Goal: Task Accomplishment & Management: Manage account settings

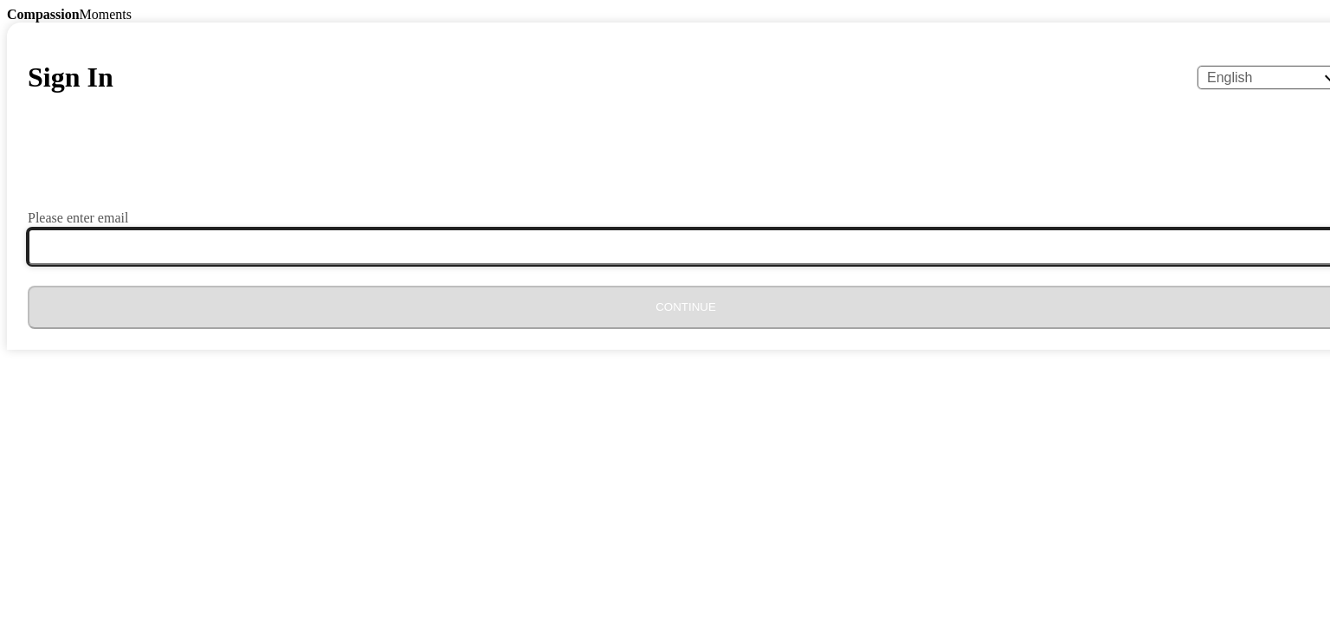
click at [557, 265] on input "Please enter email" at bounding box center [696, 247] width 1337 height 36
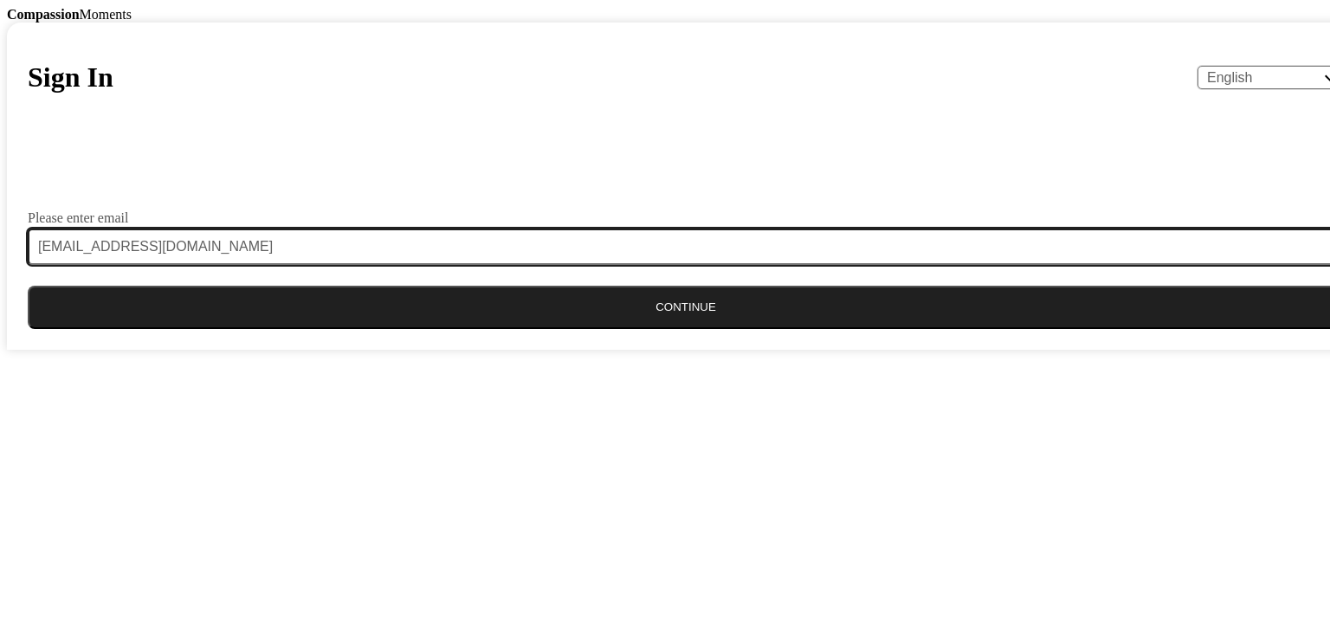
type input "[EMAIL_ADDRESS][DOMAIN_NAME]"
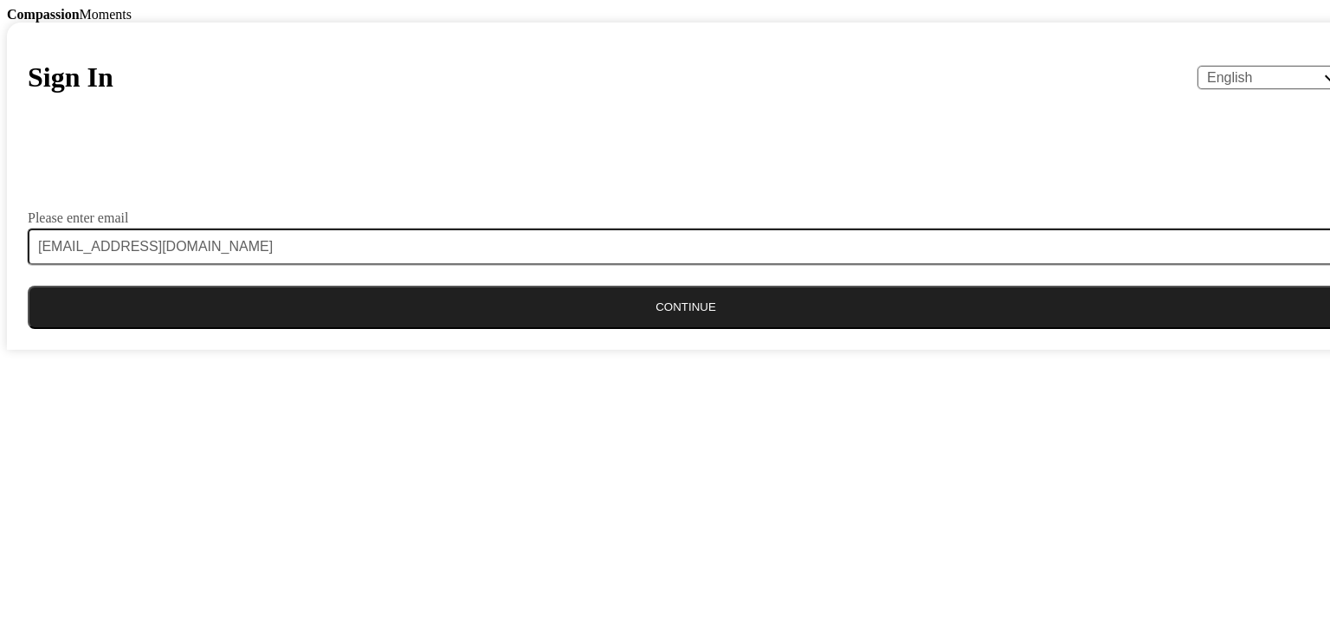
click at [696, 329] on button "Continue" at bounding box center [686, 307] width 1316 height 43
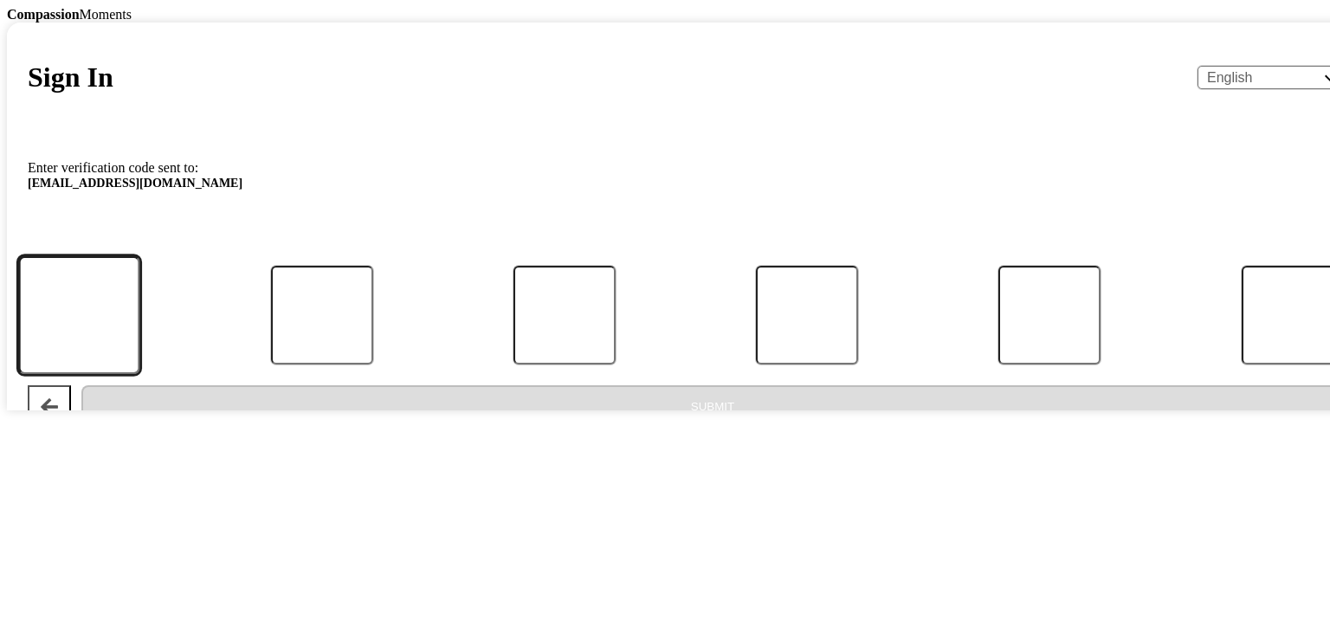
click at [140, 374] on input "Code" at bounding box center [79, 314] width 122 height 119
type input "2"
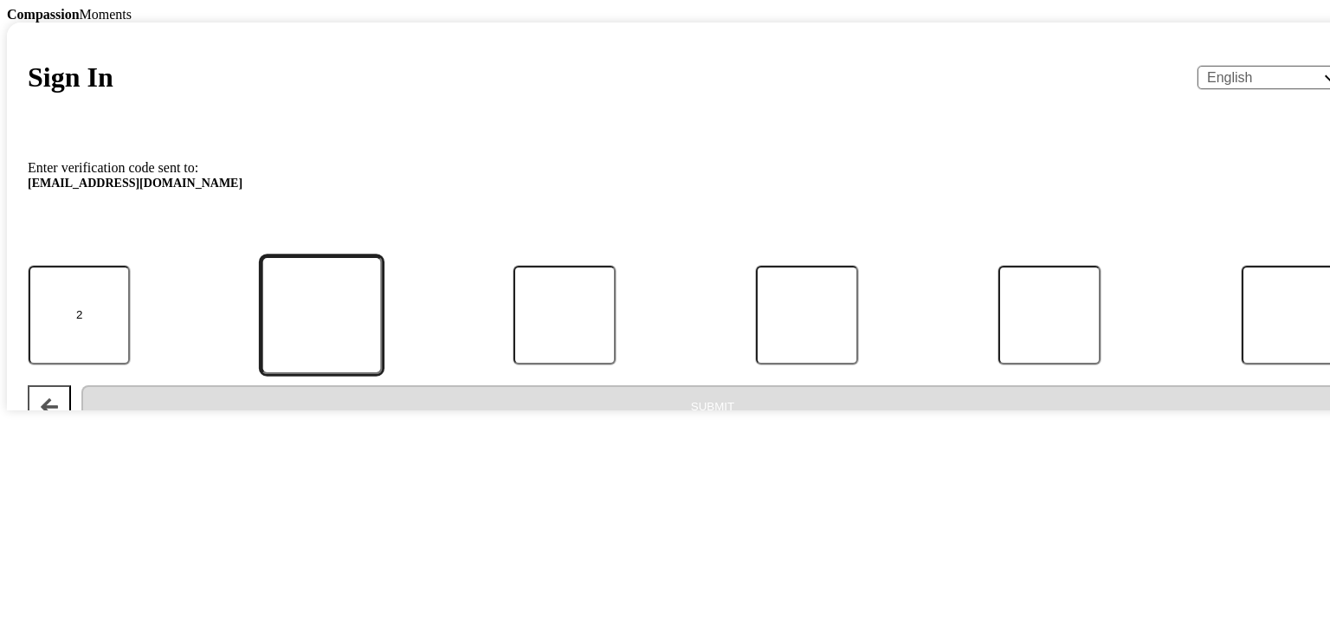
type input "5"
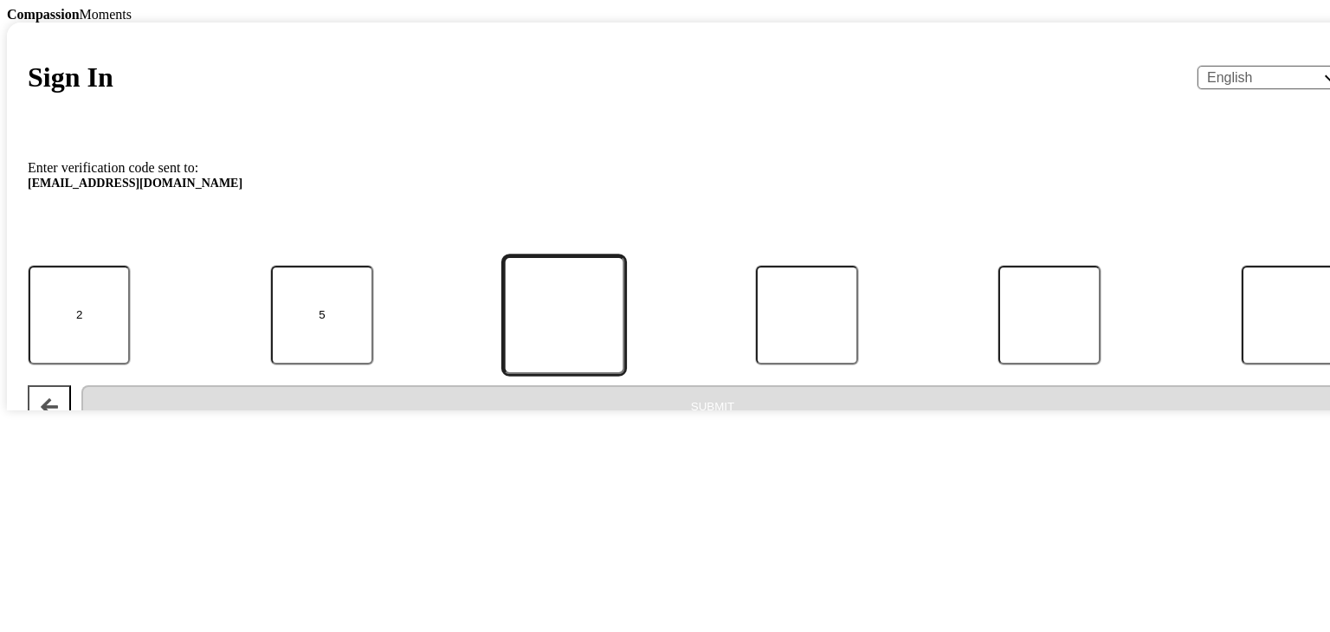
type input "9"
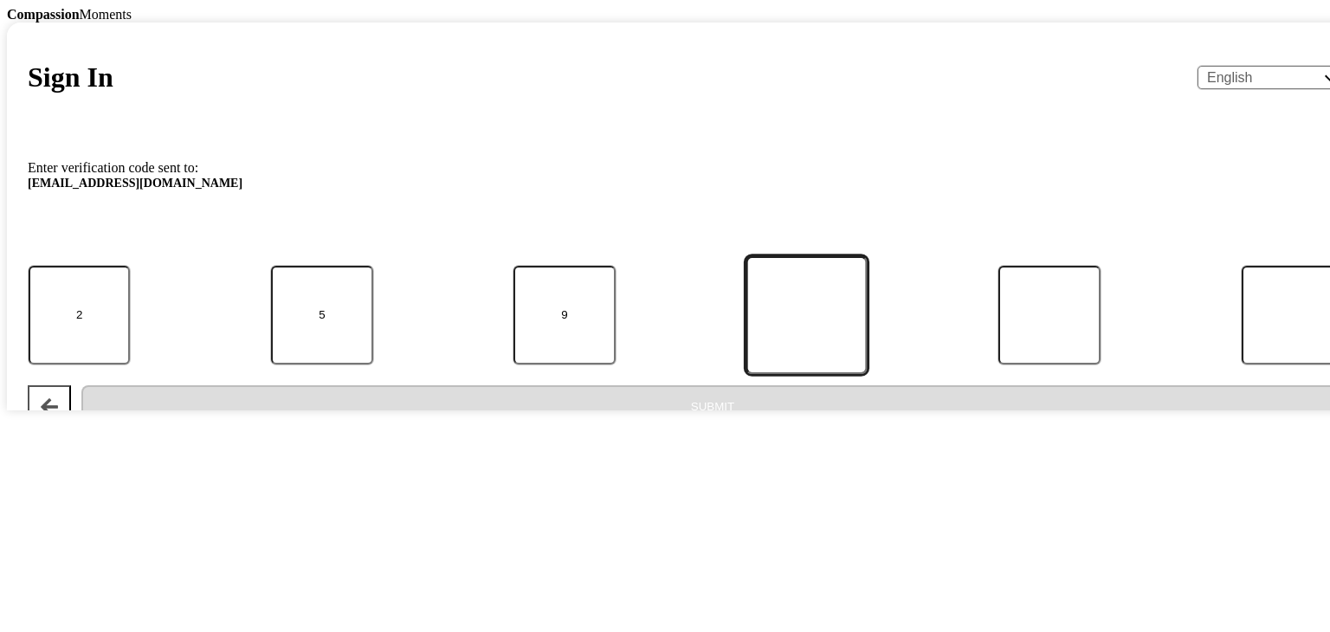
type input "4"
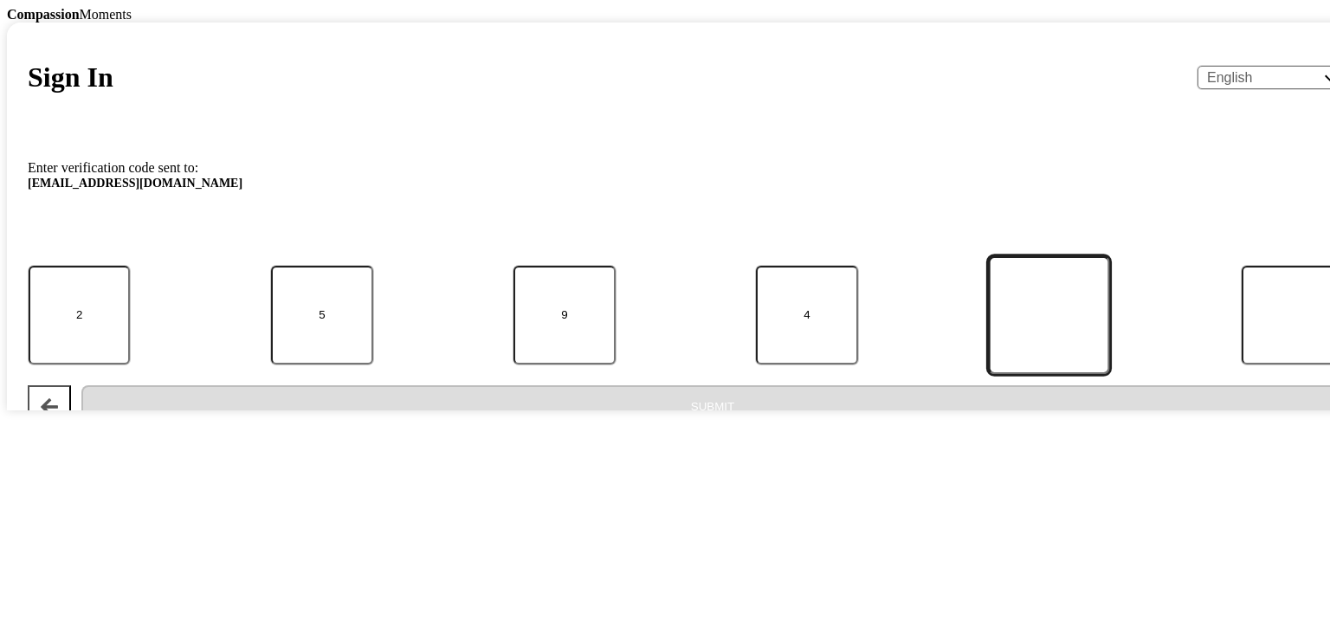
type input "5"
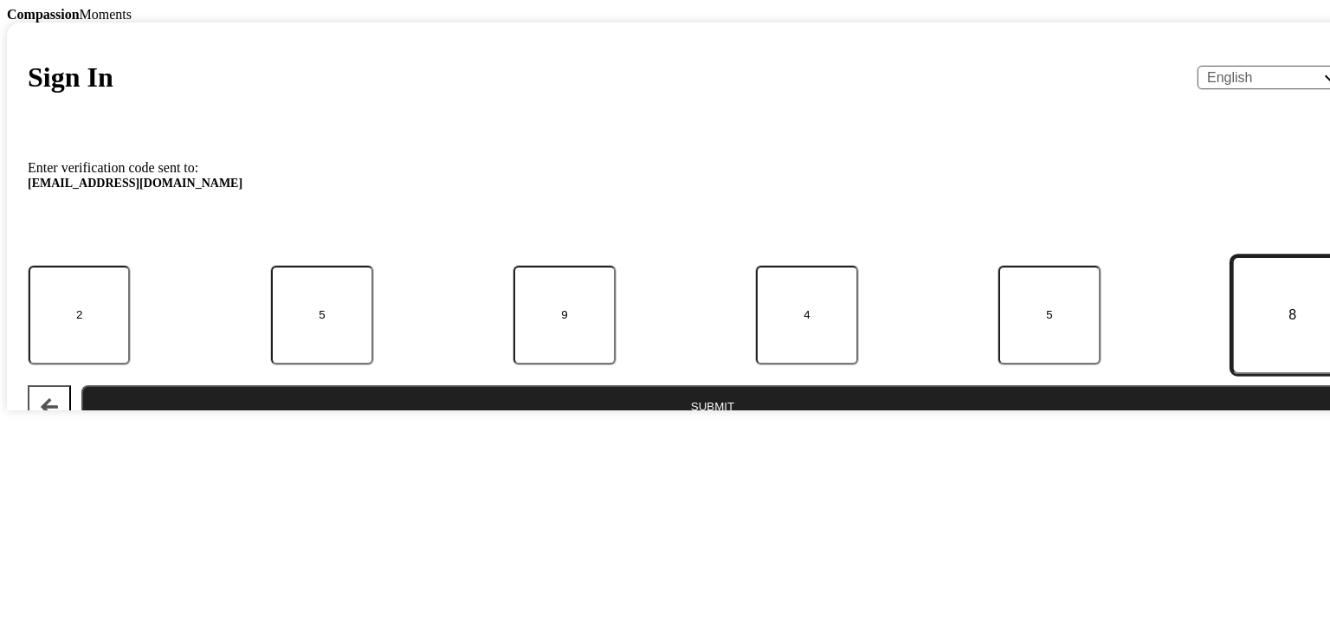
type input "8"
click at [658, 429] on button "Submit" at bounding box center [712, 406] width 1262 height 43
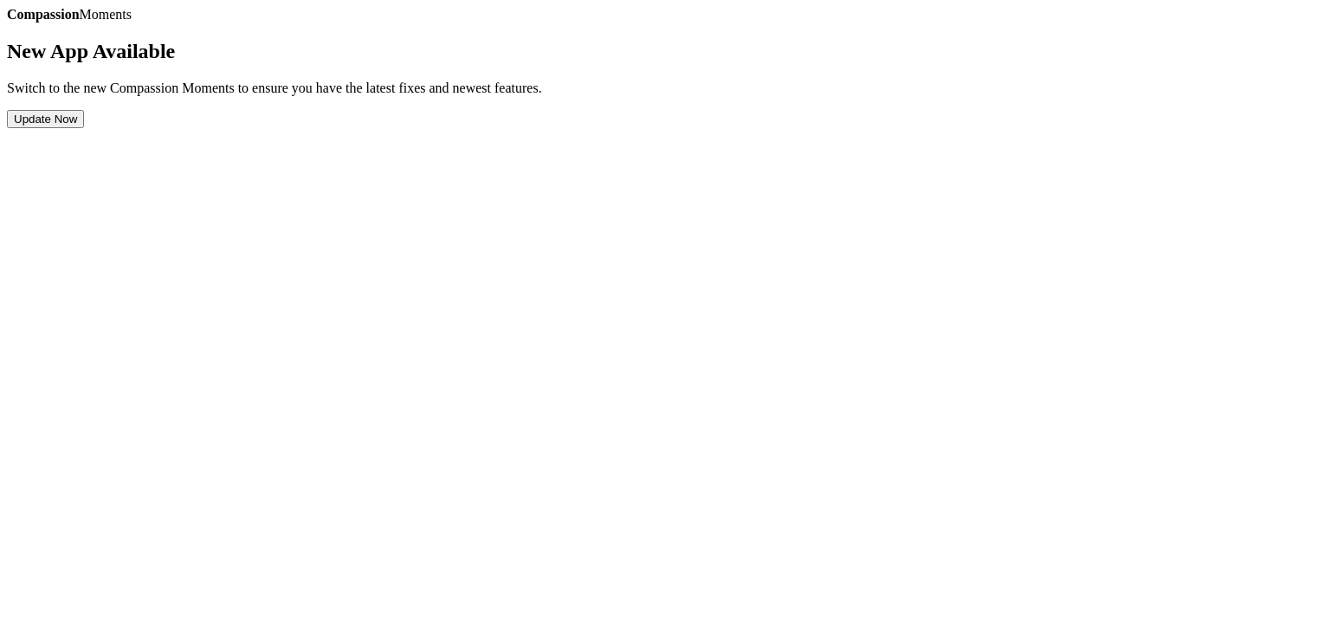
click at [84, 128] on button "Update Now" at bounding box center [45, 119] width 77 height 18
